Goal: Unclear

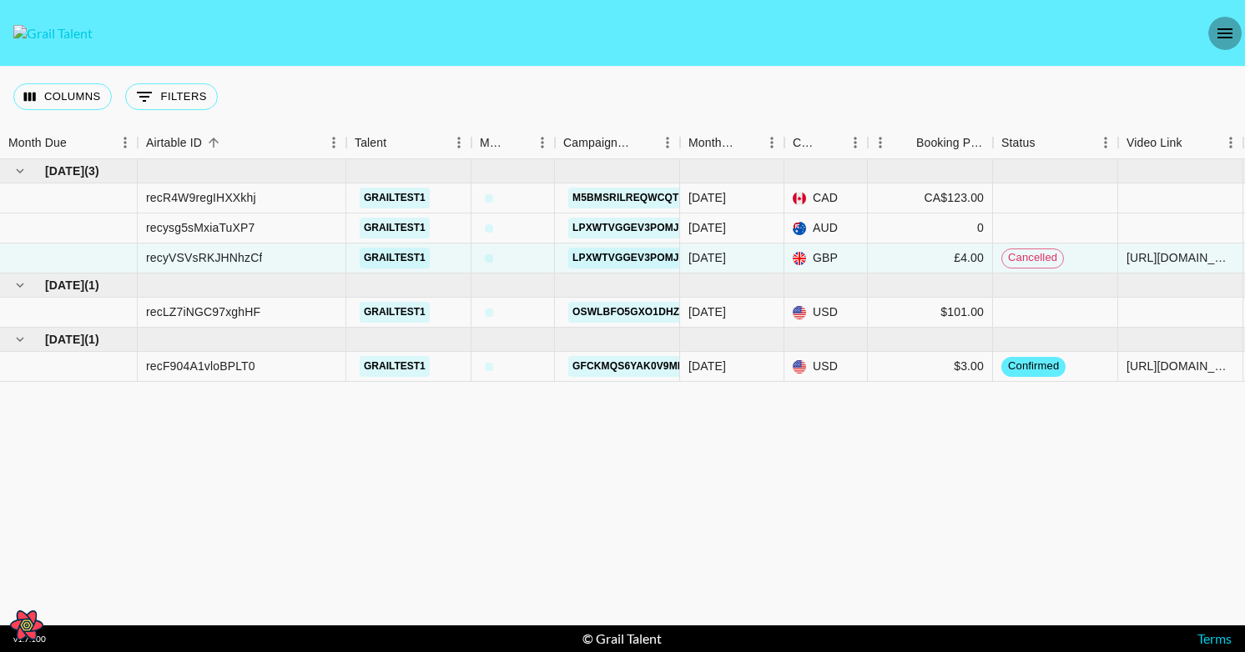
click at [1232, 26] on icon "open drawer" at bounding box center [1225, 33] width 20 height 20
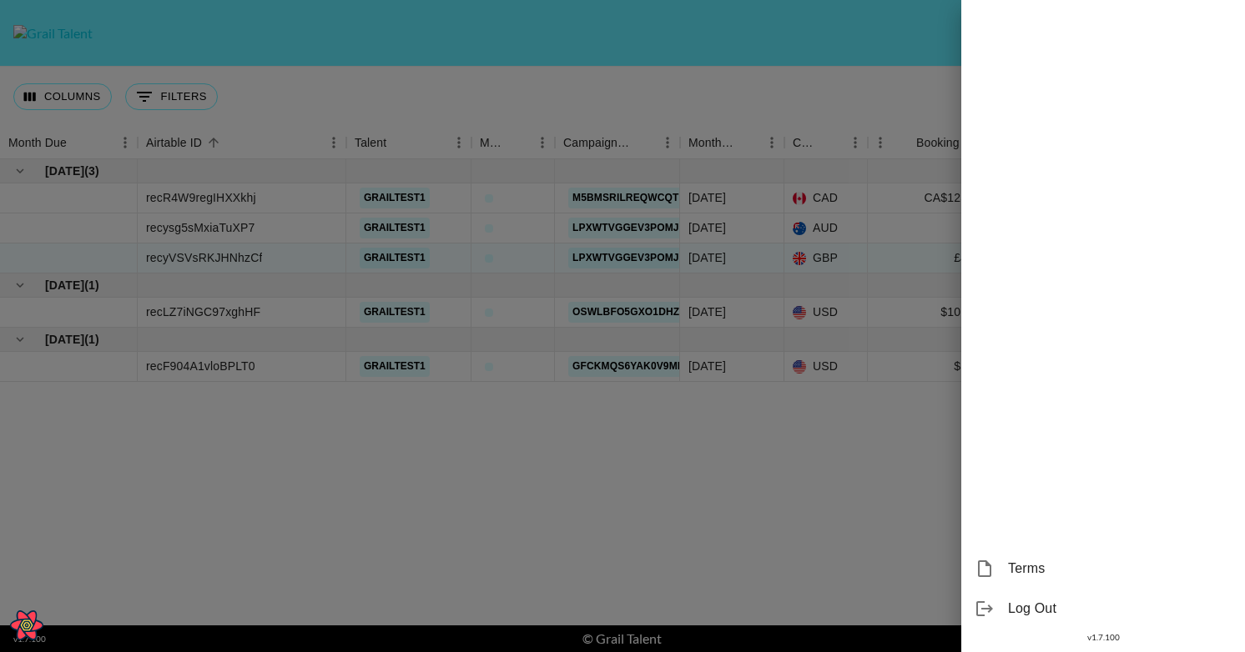
click at [718, 105] on div at bounding box center [622, 326] width 1245 height 652
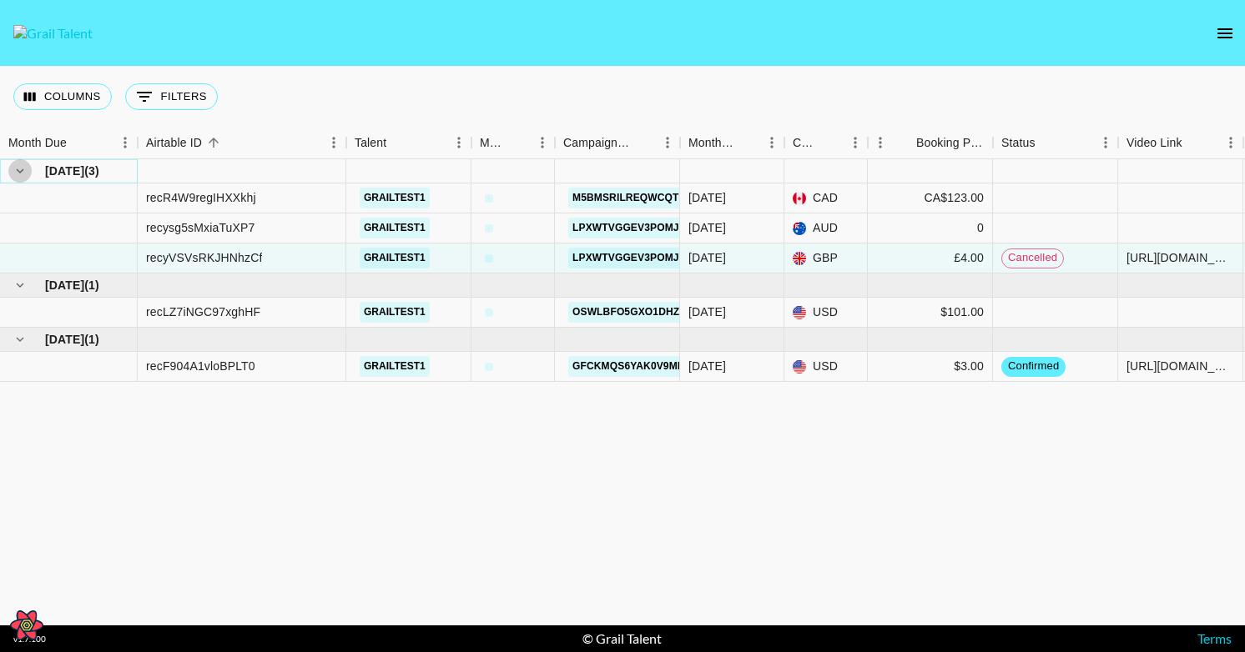
click at [13, 171] on icon "hide children" at bounding box center [20, 171] width 15 height 15
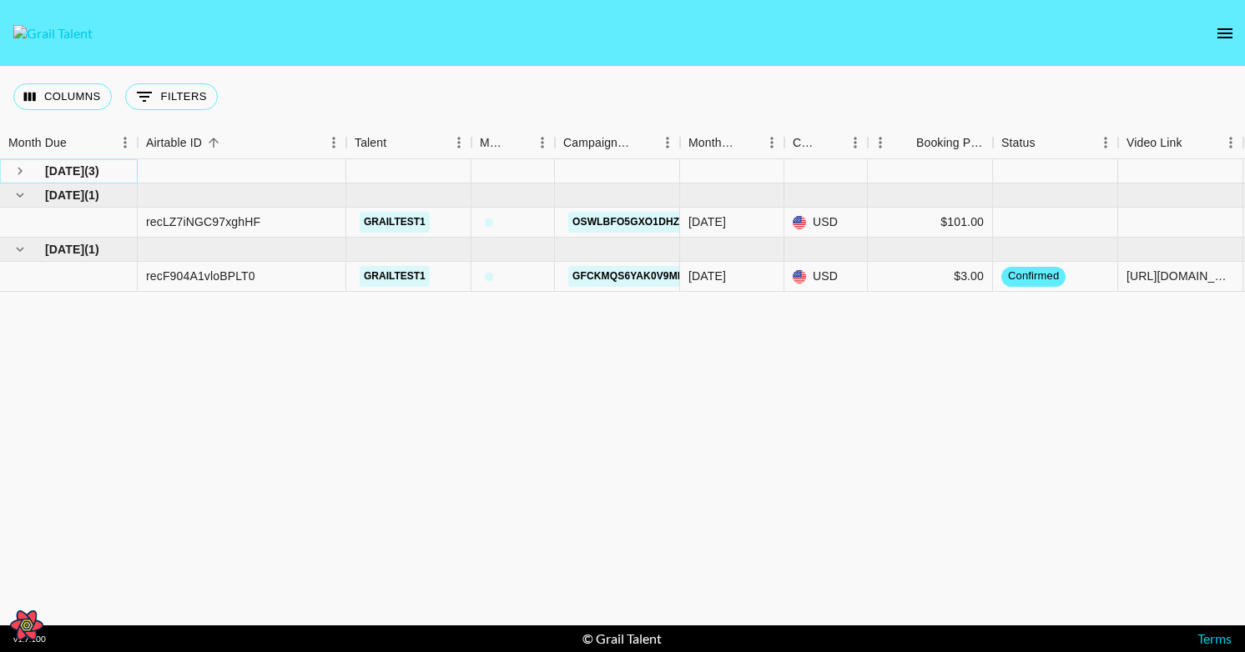
click at [13, 170] on icon "see children" at bounding box center [20, 171] width 15 height 15
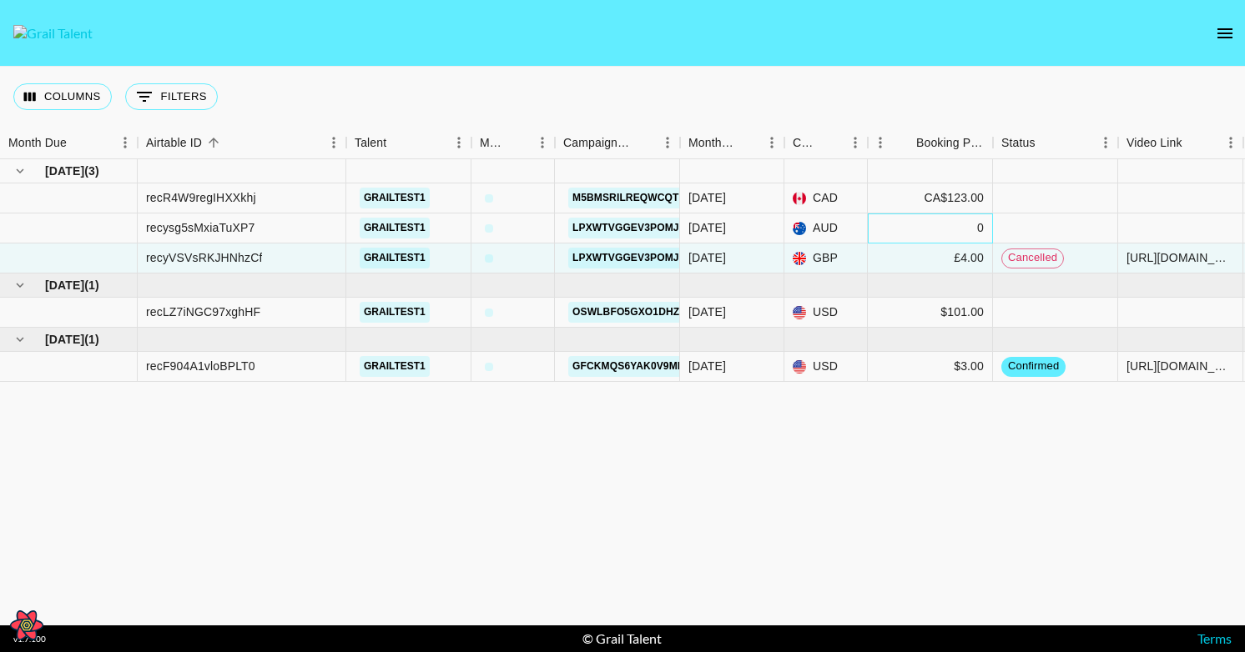
click at [913, 234] on div "0" at bounding box center [930, 229] width 125 height 30
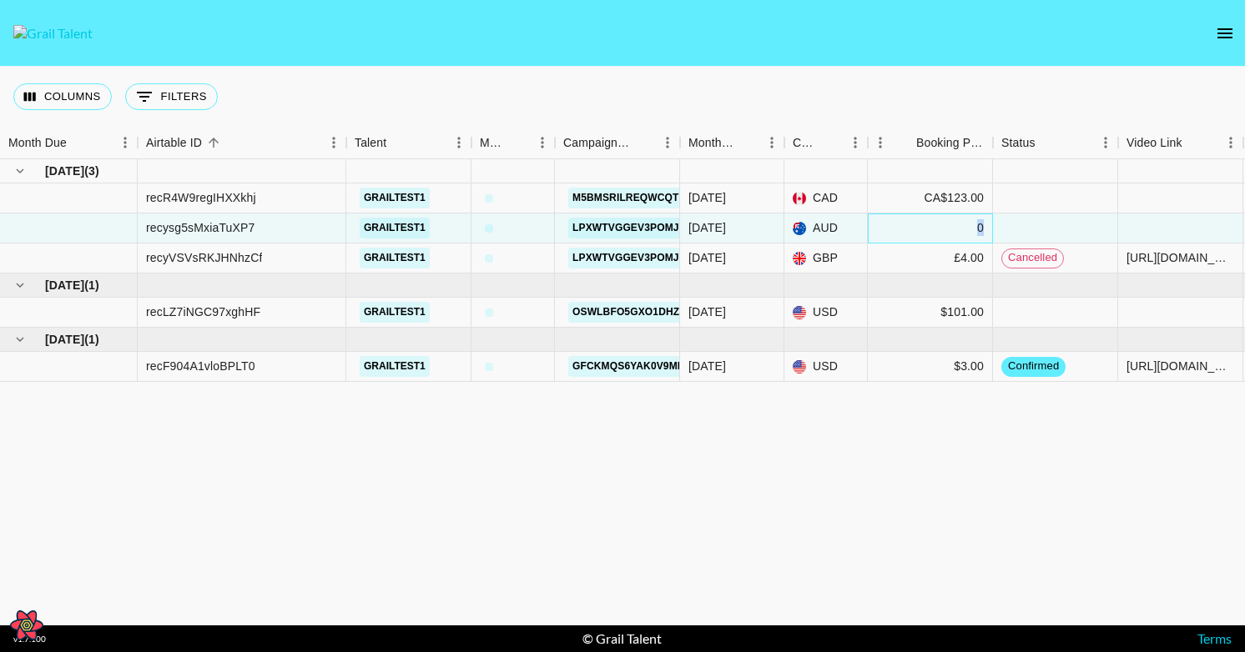
click at [913, 234] on div "0" at bounding box center [930, 229] width 125 height 30
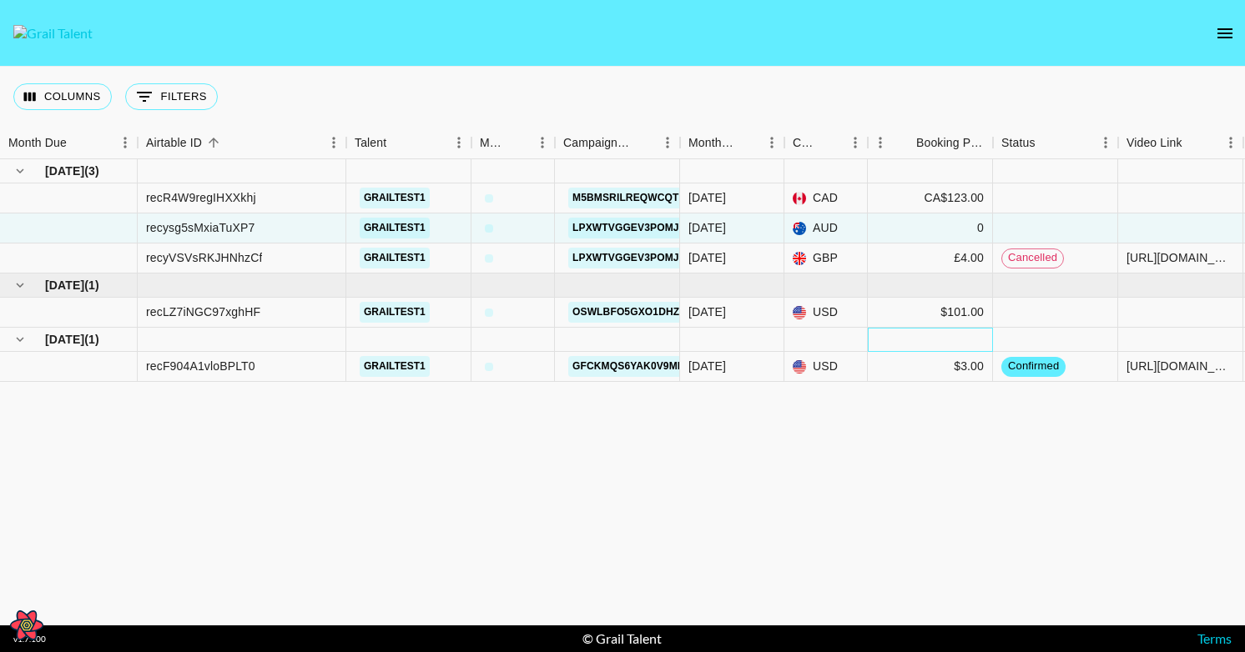
click at [903, 337] on div at bounding box center [930, 340] width 125 height 24
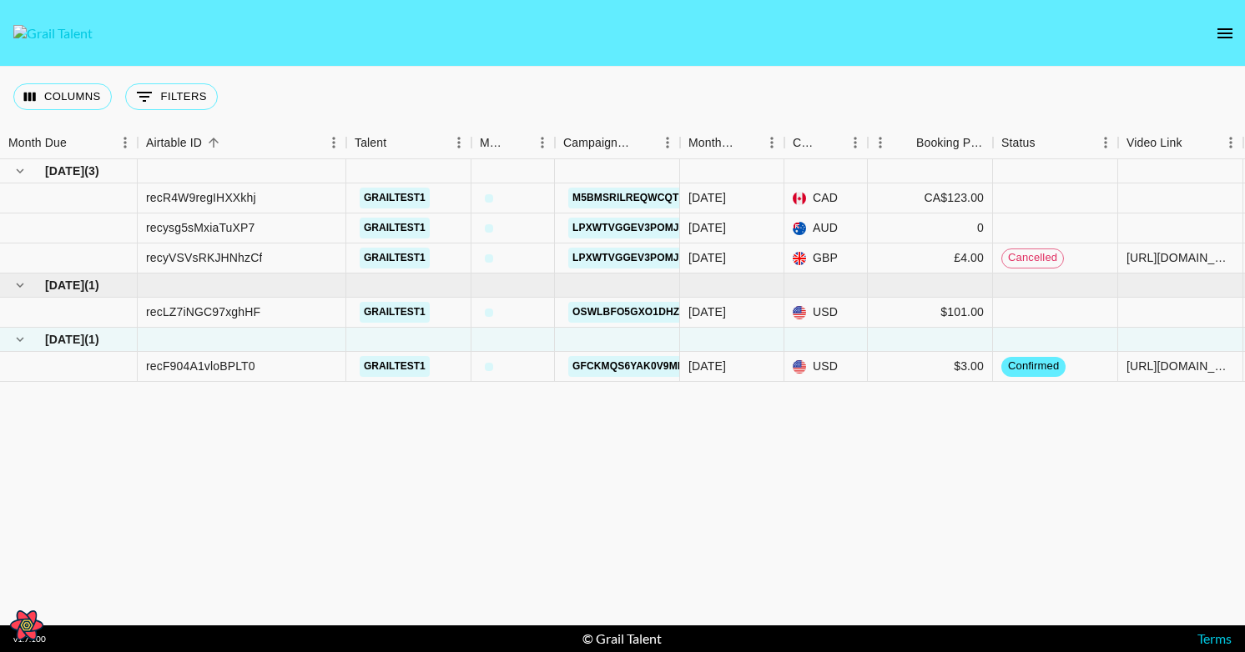
click at [868, 440] on div "[DATE] ( 3 ) recR4W9regIHXXkhj grailtest1 m5BMsRiLREQwCqTlF9Kh [DATE] CAD CA$12…" at bounding box center [809, 392] width 1618 height 466
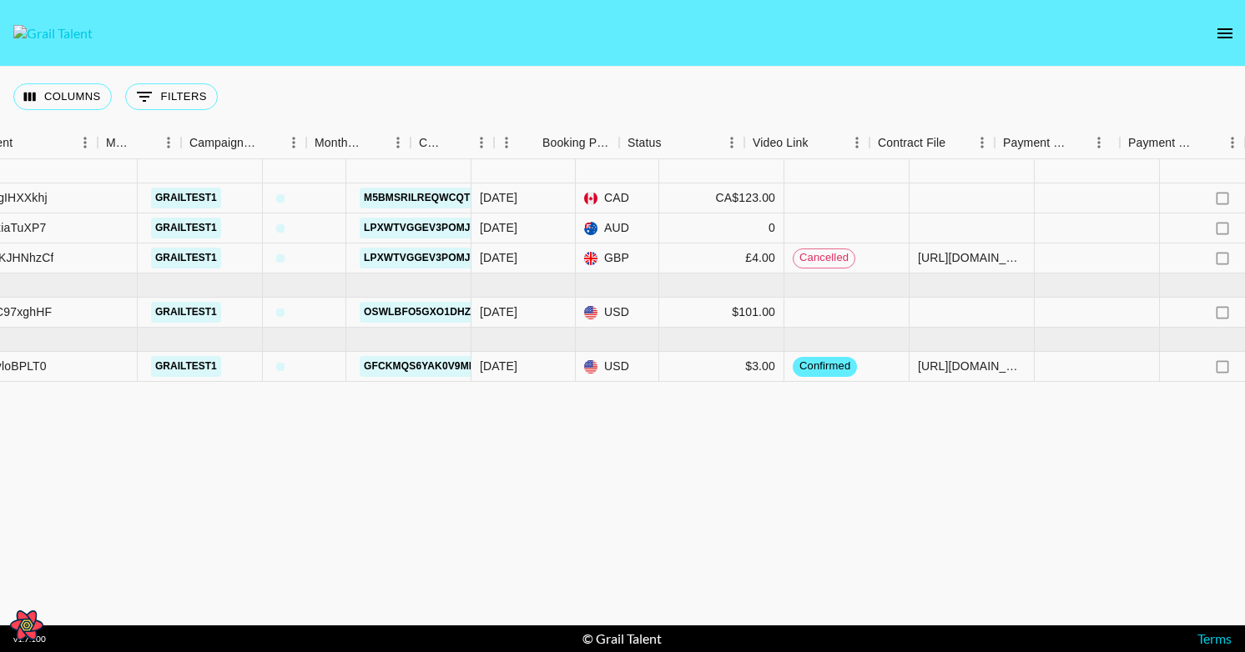
scroll to position [0, 374]
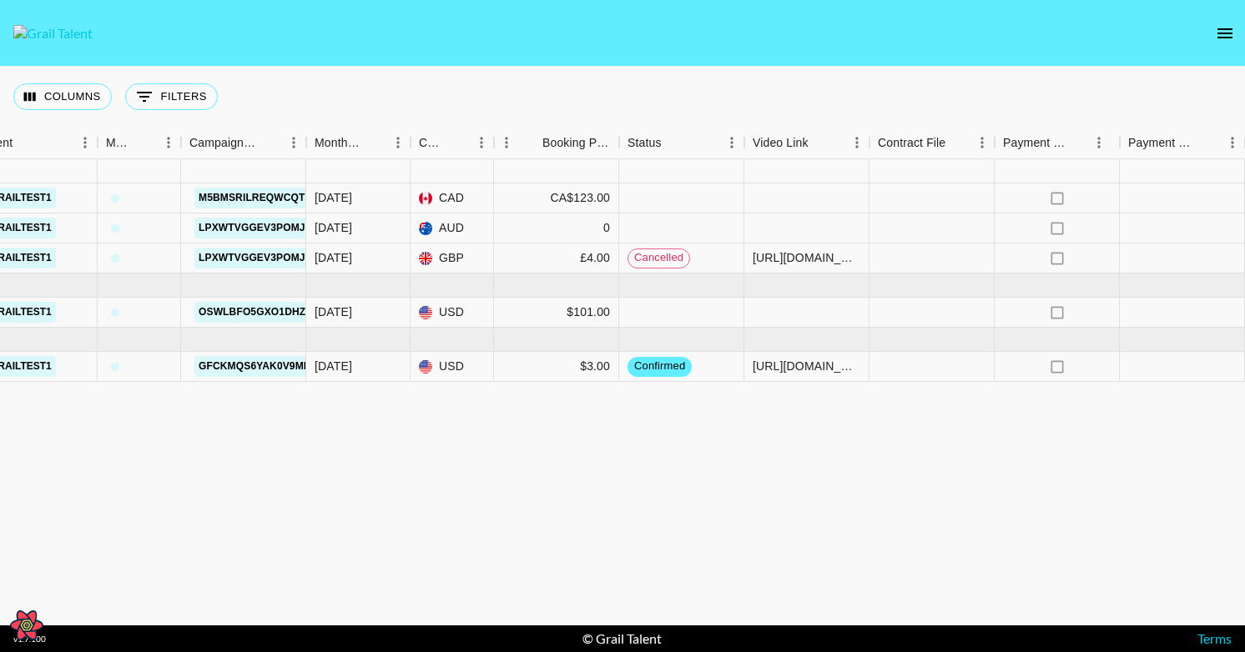
click at [1217, 36] on icon "open drawer" at bounding box center [1225, 33] width 20 height 20
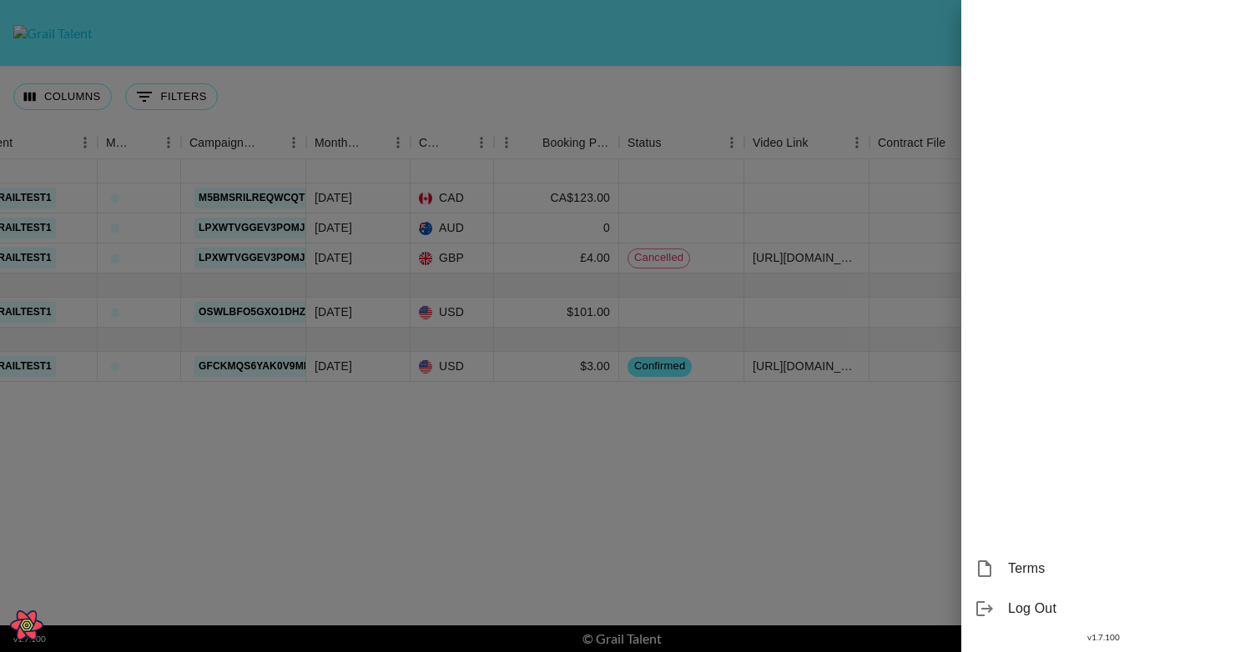
click at [863, 38] on div at bounding box center [622, 326] width 1245 height 652
